Goal: Information Seeking & Learning: Learn about a topic

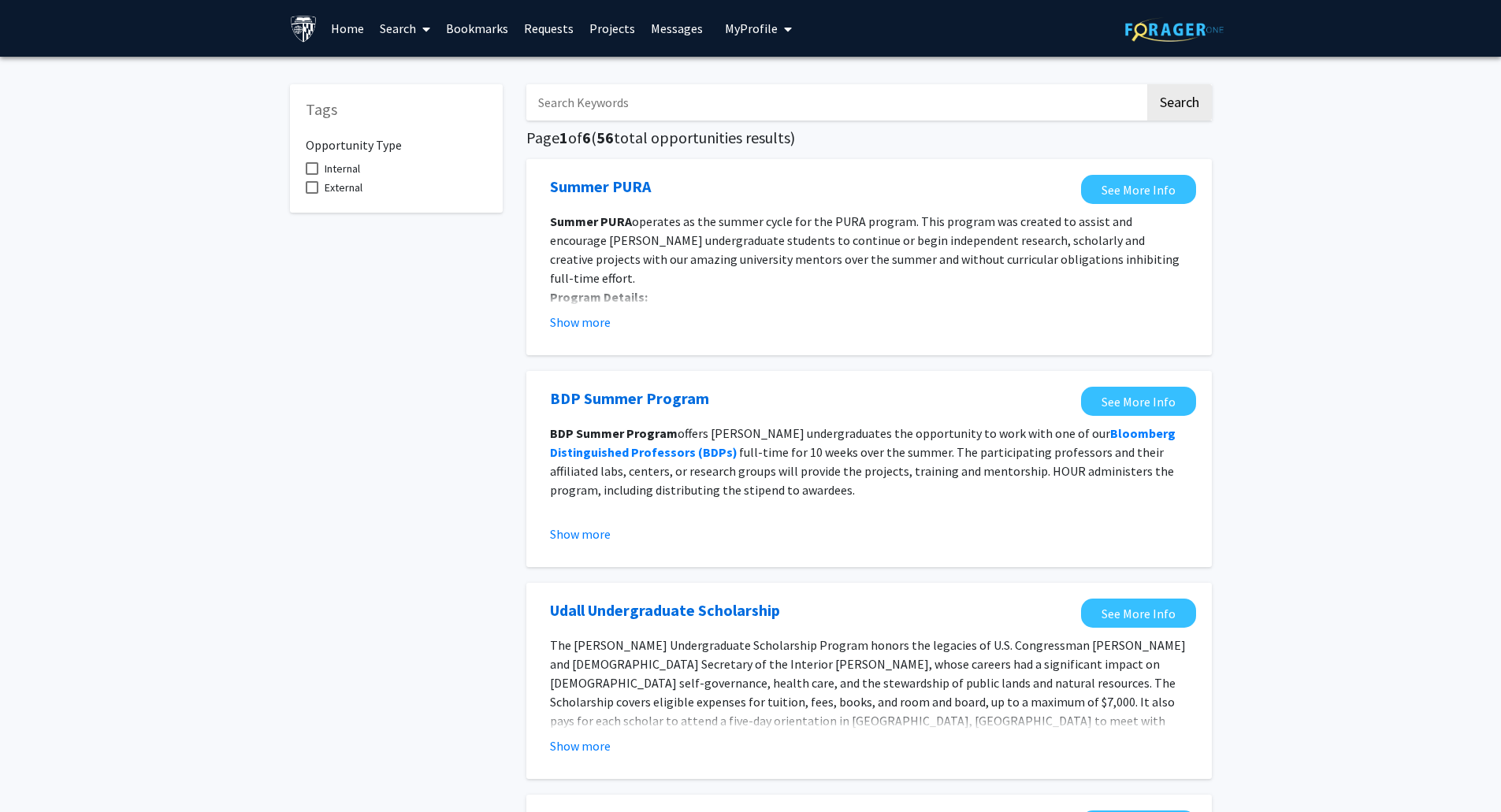
click at [728, 225] on span "operates as the summer cycle for the PURA program. This program was created to …" at bounding box center [864, 249] width 629 height 73
click at [641, 105] on input "Search Keywords" at bounding box center [835, 103] width 618 height 36
type input "AI"
click at [1147, 84] on button "Search" at bounding box center [1180, 103] width 65 height 36
click at [580, 321] on button "Show more" at bounding box center [580, 322] width 61 height 19
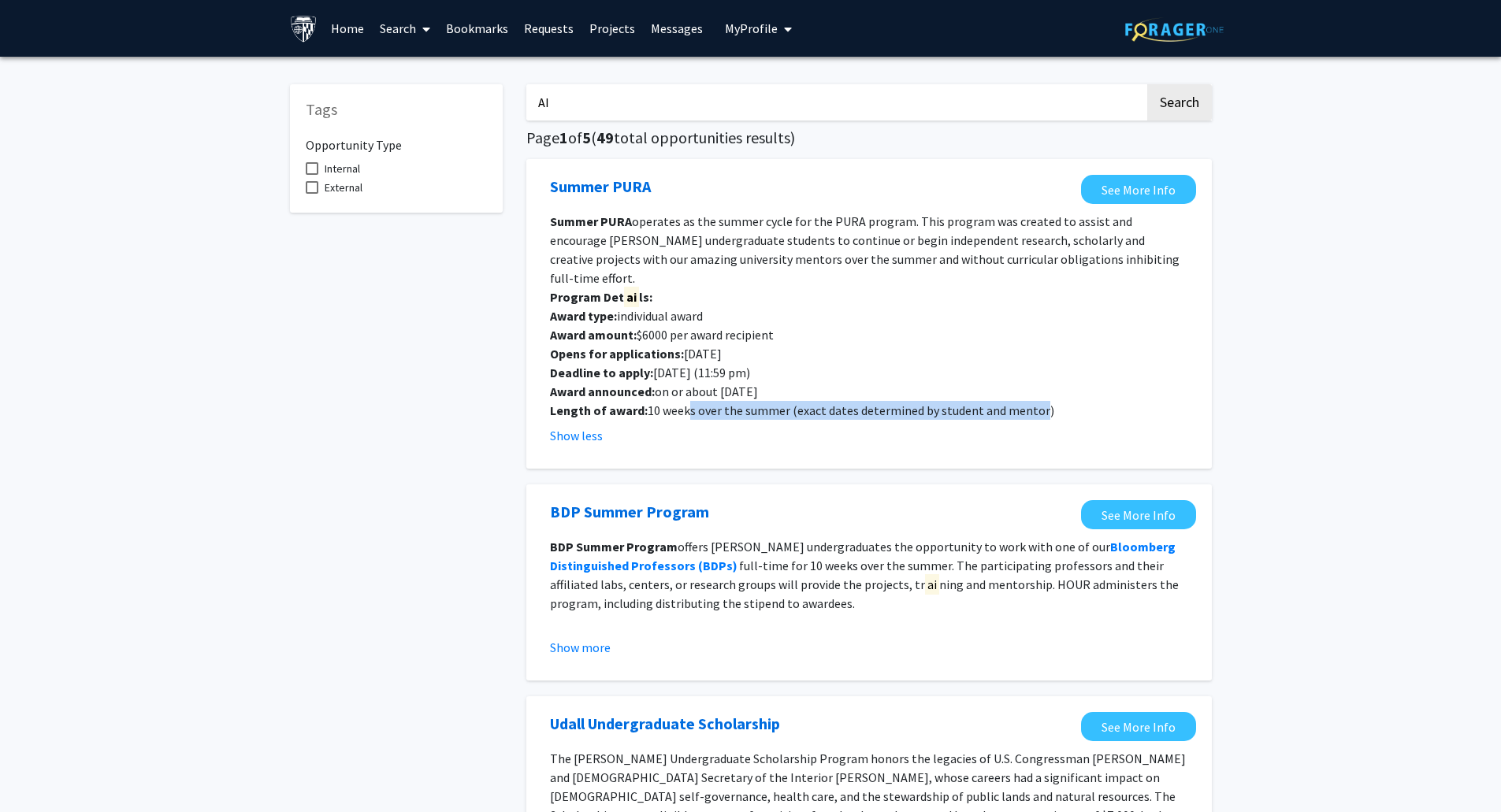
drag, startPoint x: 685, startPoint y: 396, endPoint x: 1033, endPoint y: 393, distance: 348.0
click at [1033, 401] on p "Length of award: 10 weeks over the summer (exact dates determined by student an…" at bounding box center [869, 410] width 638 height 19
click at [923, 401] on p "Length of award: 10 weeks over the summer (exact dates determined by student an…" at bounding box center [869, 410] width 638 height 19
drag, startPoint x: 614, startPoint y: 244, endPoint x: 835, endPoint y: 242, distance: 221.0
click at [792, 242] on span "operates as the summer cycle for the PURA program. This program was created to …" at bounding box center [864, 249] width 629 height 73
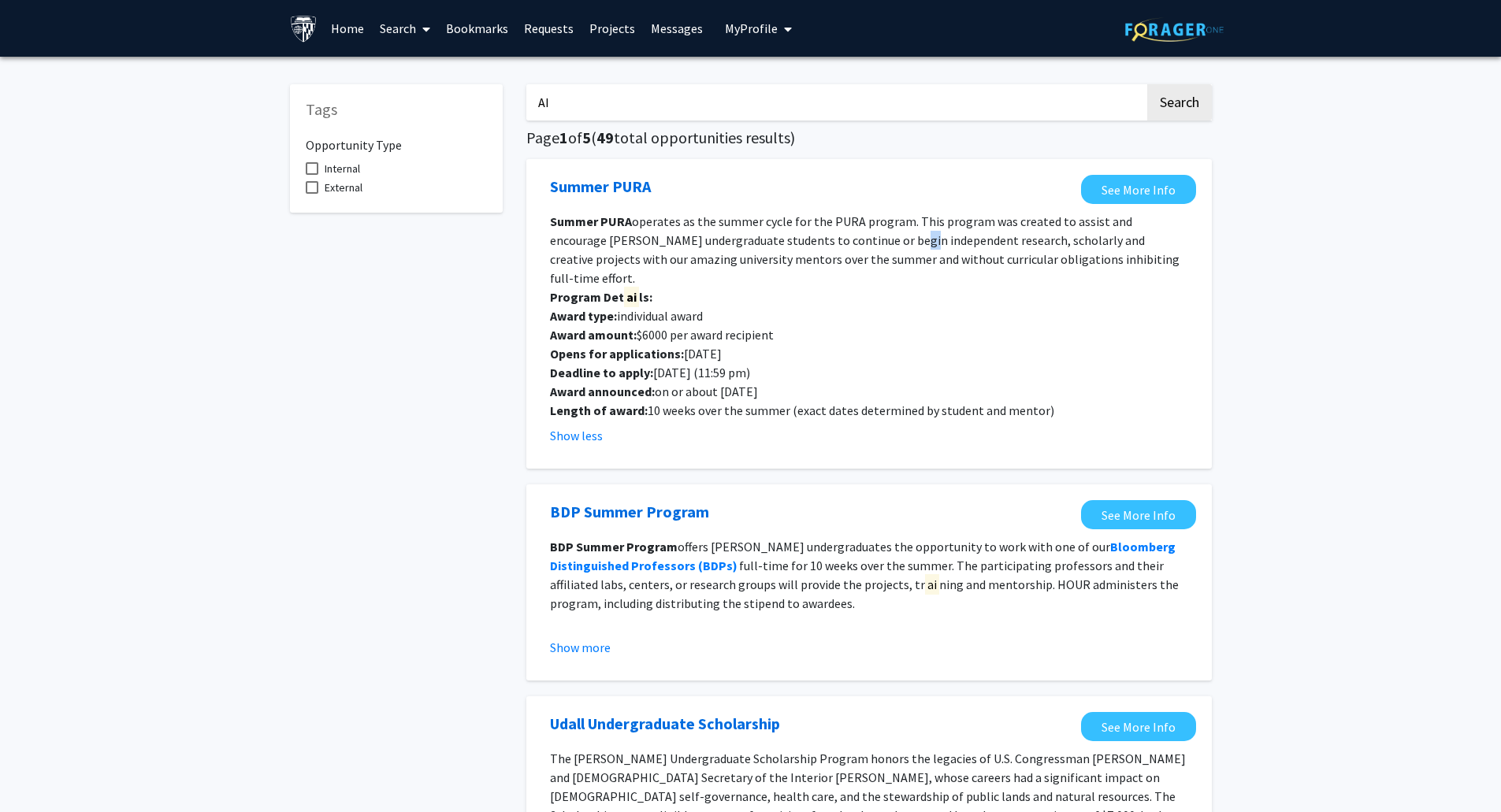
drag, startPoint x: 835, startPoint y: 242, endPoint x: 908, endPoint y: 242, distance: 73.0
click at [857, 242] on span "operates as the summer cycle for the PURA program. This program was created to …" at bounding box center [864, 249] width 629 height 73
click at [877, 242] on span "operates as the summer cycle for the PURA program. This program was created to …" at bounding box center [864, 249] width 629 height 73
drag, startPoint x: 928, startPoint y: 242, endPoint x: 1110, endPoint y: 242, distance: 182.0
click at [1110, 242] on span "operates as the summer cycle for the PURA program. This program was created to …" at bounding box center [864, 249] width 629 height 73
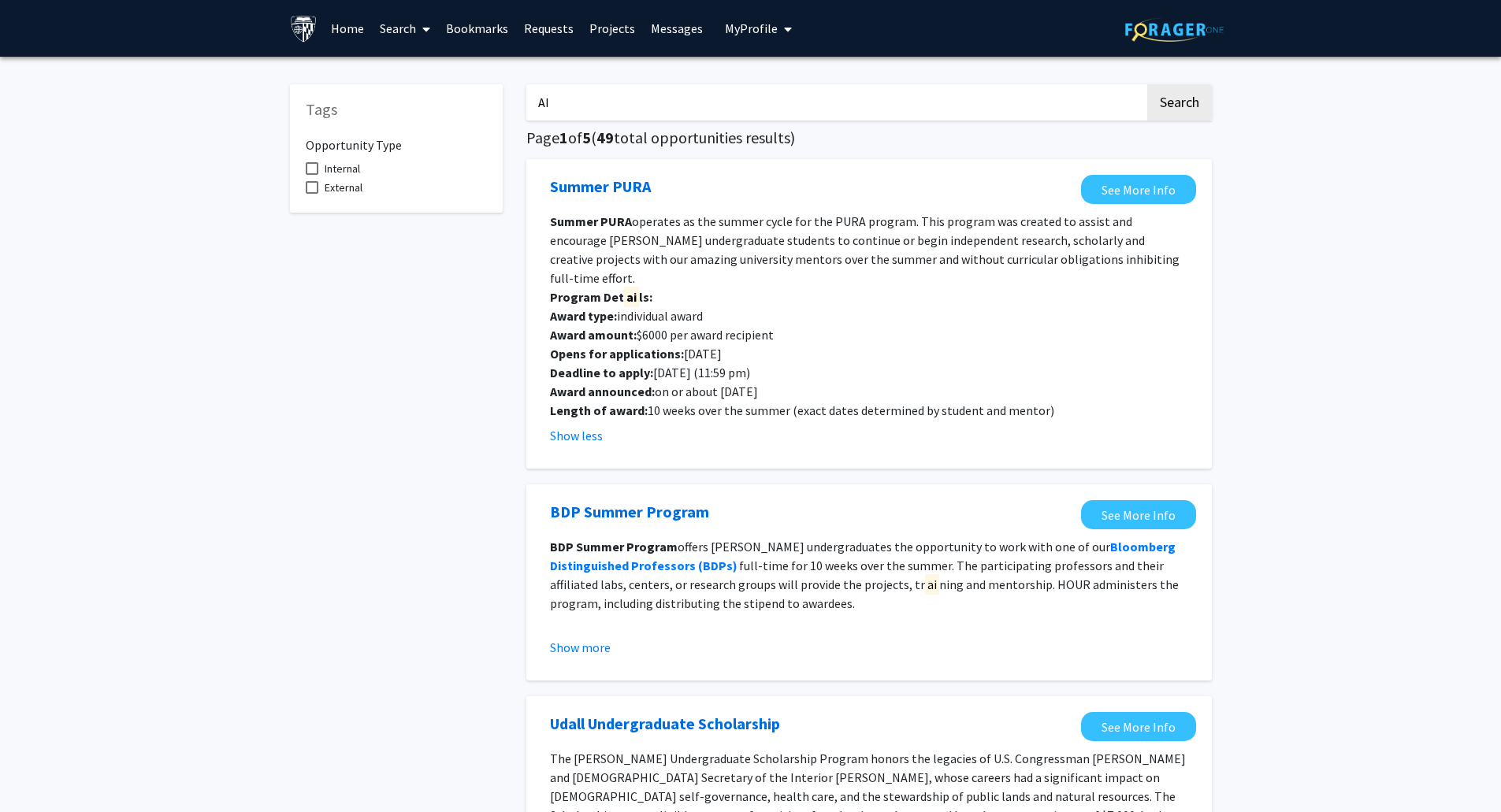
click at [910, 258] on span "operates as the summer cycle for the PURA program. This program was created to …" at bounding box center [864, 249] width 629 height 73
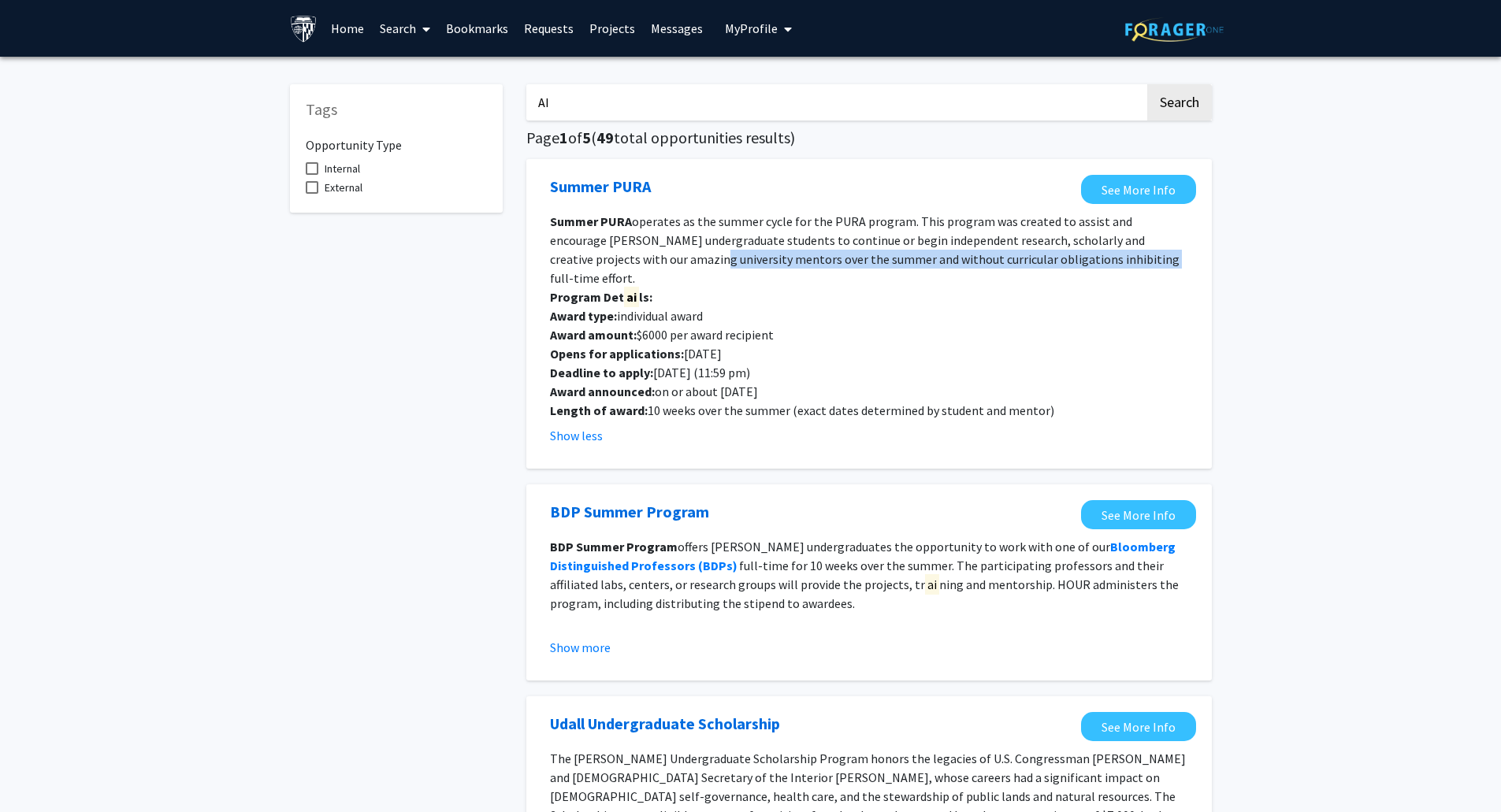
drag, startPoint x: 614, startPoint y: 256, endPoint x: 1044, endPoint y: 256, distance: 430.0
click at [1044, 256] on span "operates as the summer cycle for the PURA program. This program was created to …" at bounding box center [864, 249] width 629 height 73
click at [934, 256] on span "operates as the summer cycle for the PURA program. This program was created to …" at bounding box center [864, 249] width 629 height 73
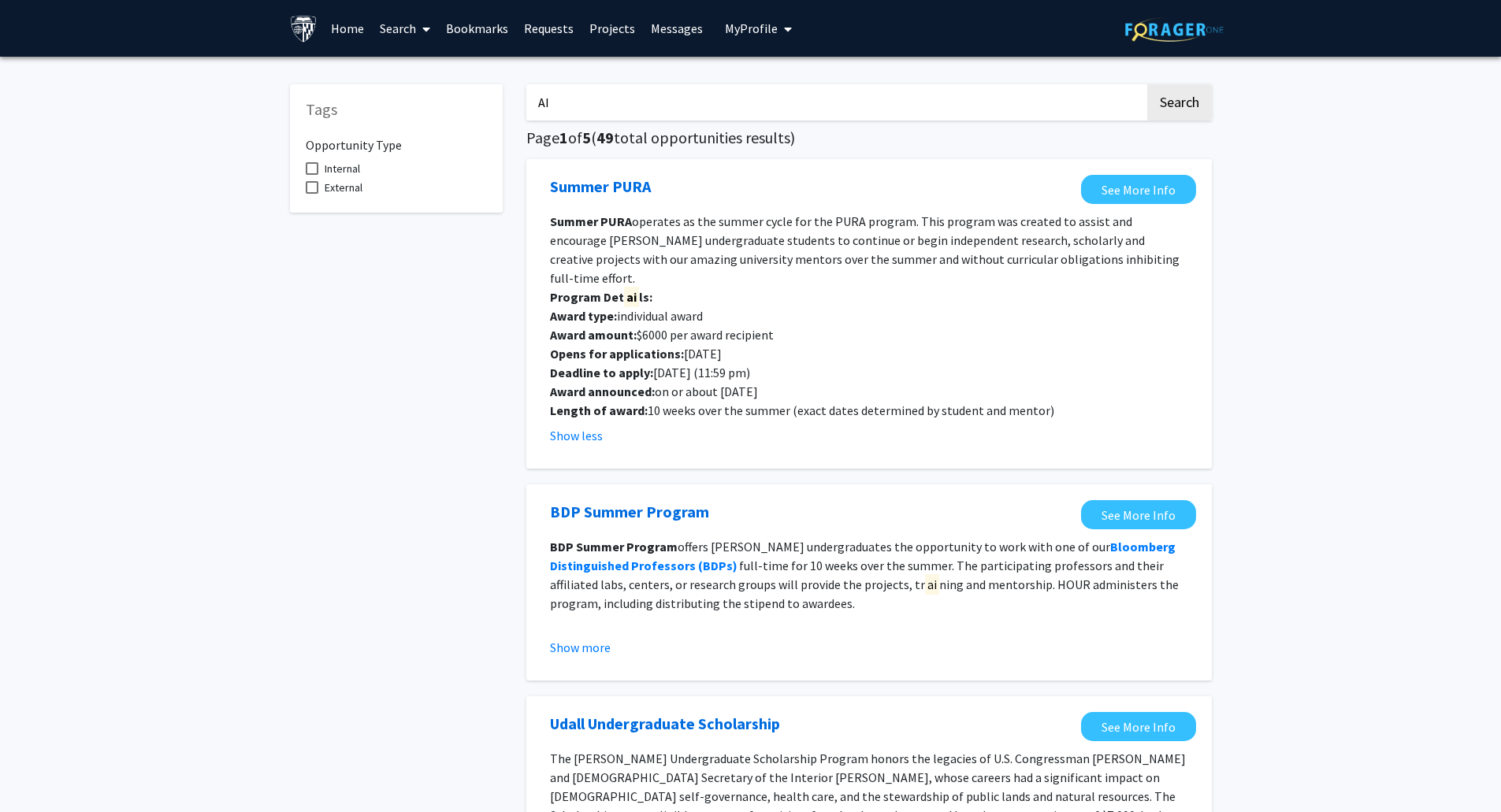
drag, startPoint x: 565, startPoint y: 106, endPoint x: 525, endPoint y: 107, distance: 40.0
click at [526, 107] on input "AI" at bounding box center [835, 103] width 618 height 36
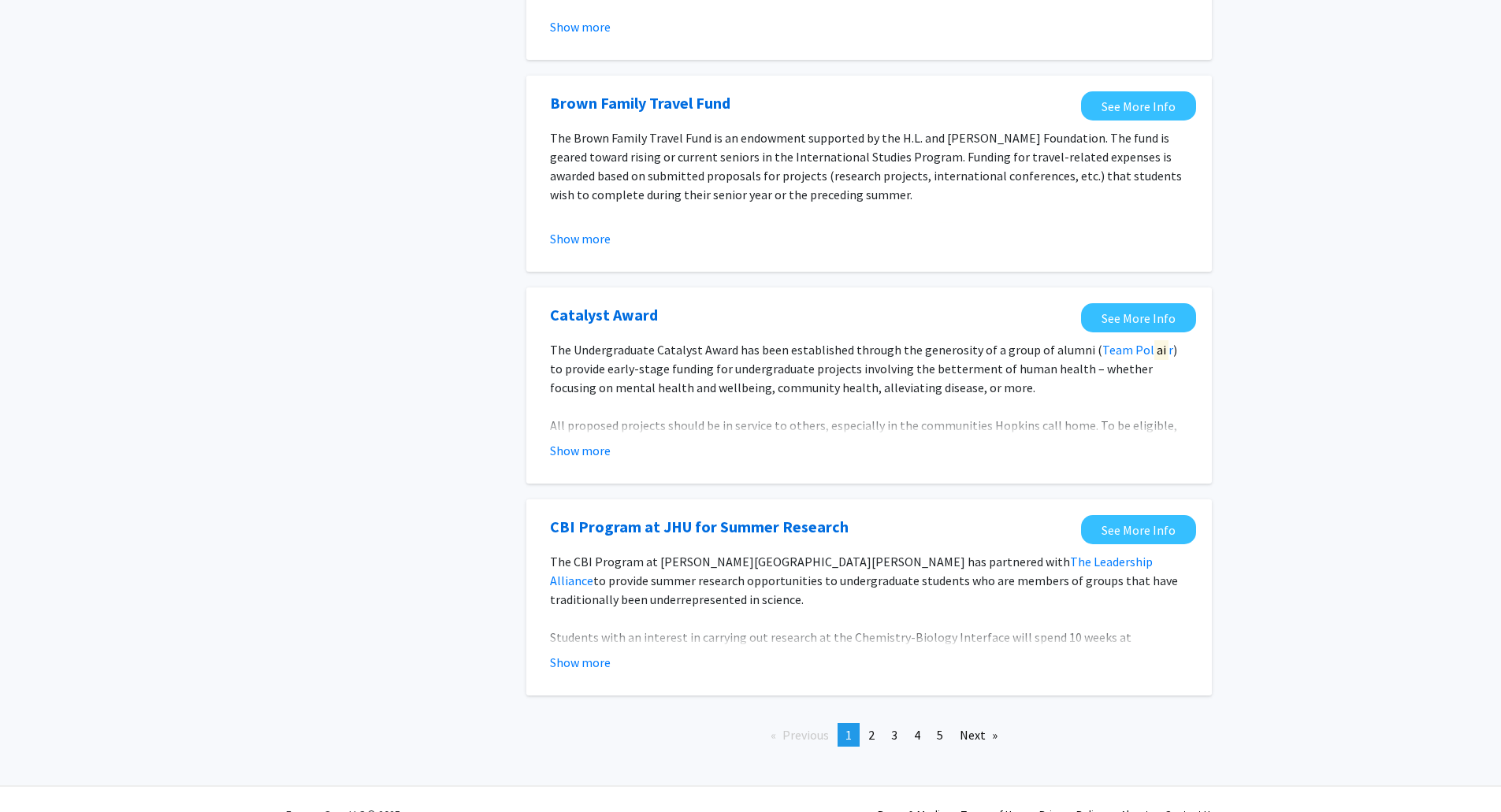
scroll to position [1627, 0]
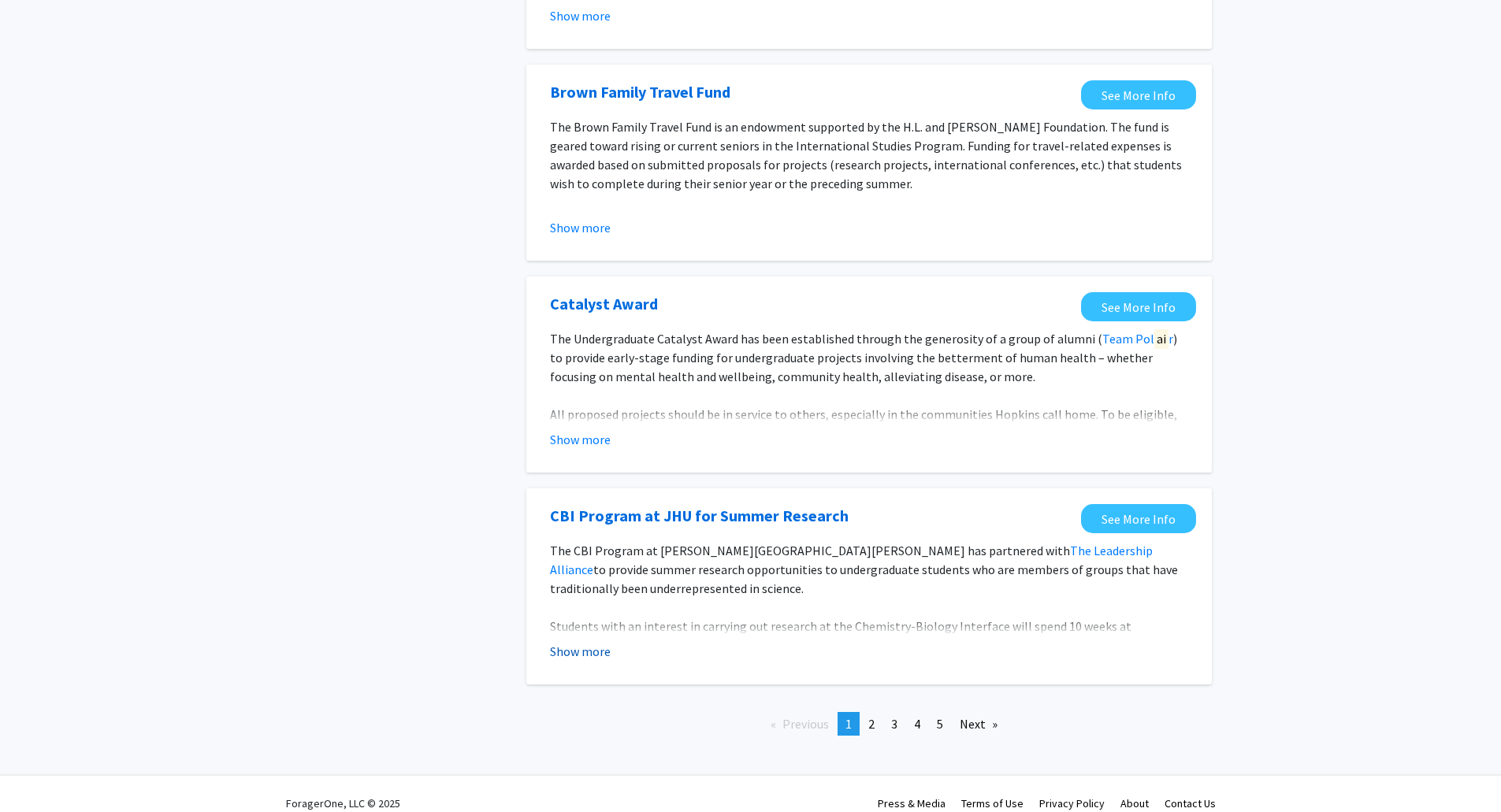
click at [591, 642] on button "Show more" at bounding box center [580, 651] width 61 height 19
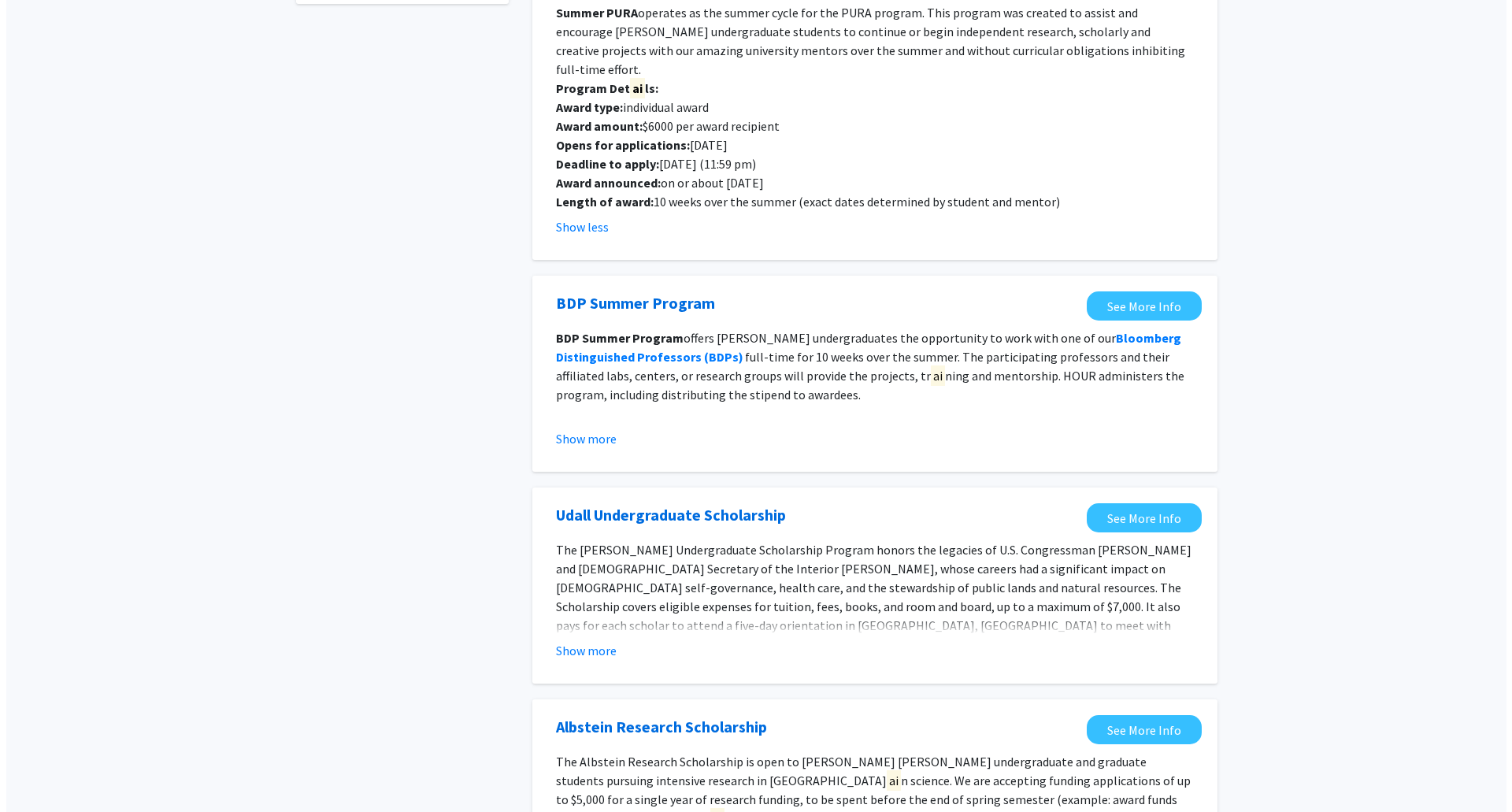
scroll to position [0, 0]
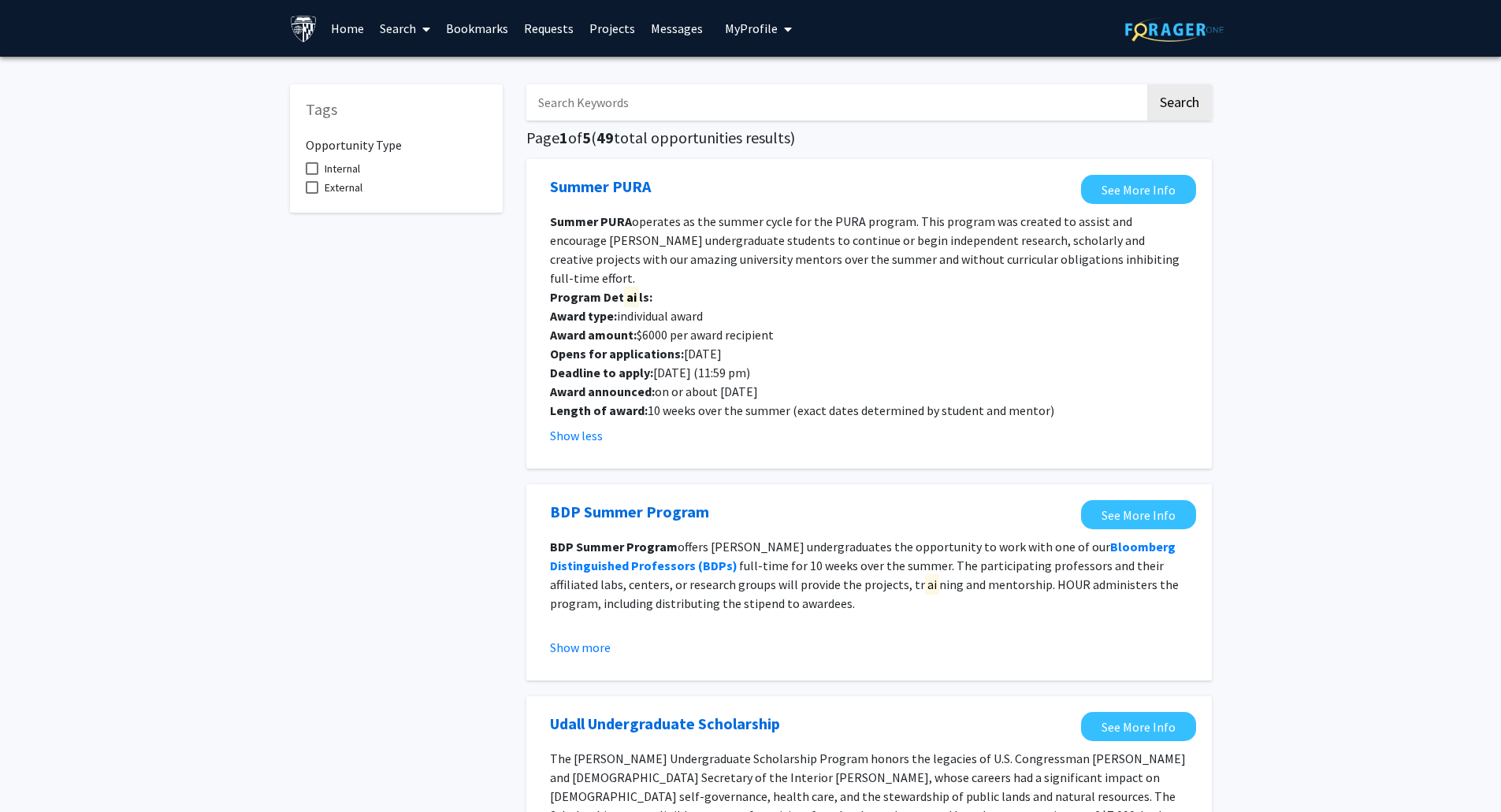
click at [676, 103] on input "Search Keywords" at bounding box center [835, 103] width 618 height 36
click at [1147, 84] on button "Search" at bounding box center [1180, 103] width 65 height 36
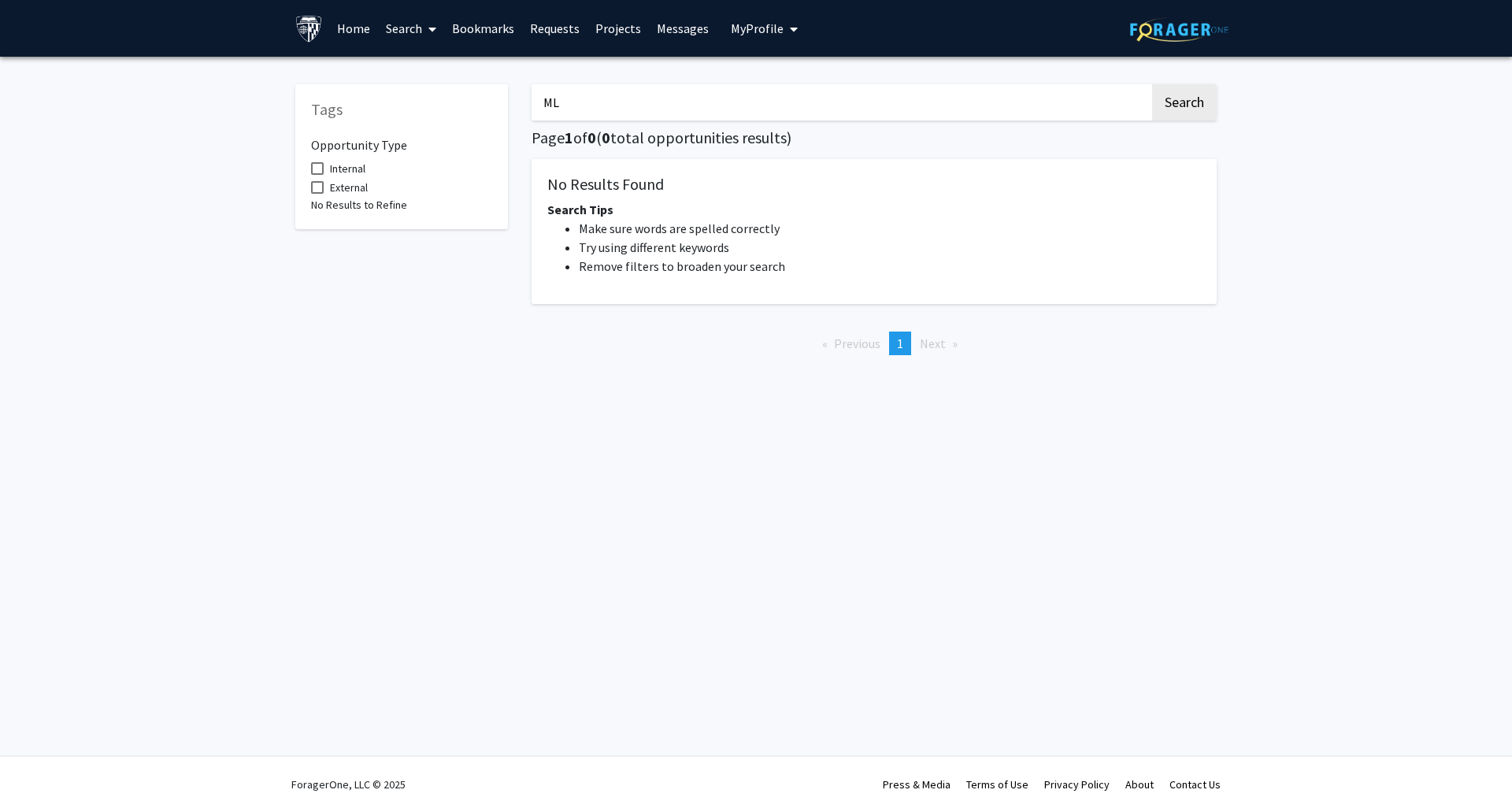
type input "M"
click at [1152, 84] on button "Search" at bounding box center [1185, 103] width 65 height 36
type input "a"
